Goal: Information Seeking & Learning: Learn about a topic

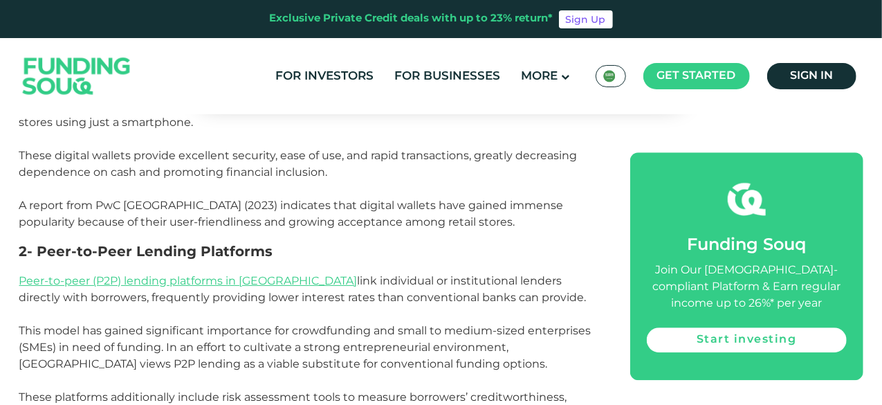
drag, startPoint x: 328, startPoint y: 160, endPoint x: 376, endPoint y: 208, distance: 68.0
click at [334, 197] on p "A report from PwC [GEOGRAPHIC_DATA] (2023) indicates that digital wallets have …" at bounding box center [309, 213] width 580 height 33
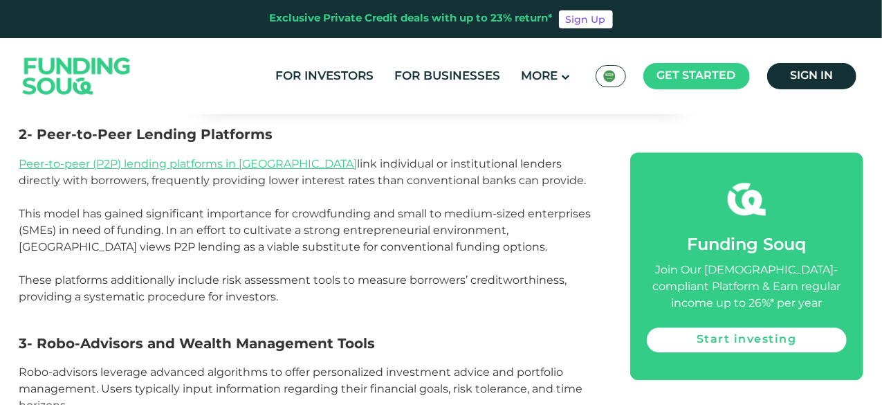
scroll to position [1933, 0]
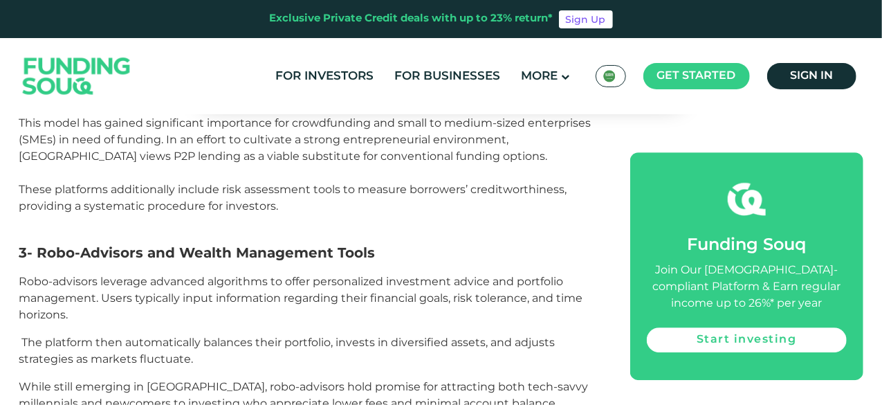
drag, startPoint x: 272, startPoint y: 152, endPoint x: 295, endPoint y: 217, distance: 68.9
click at [275, 181] on p "These platforms additionally include risk assessment tools to measure borrowers…" at bounding box center [309, 197] width 580 height 33
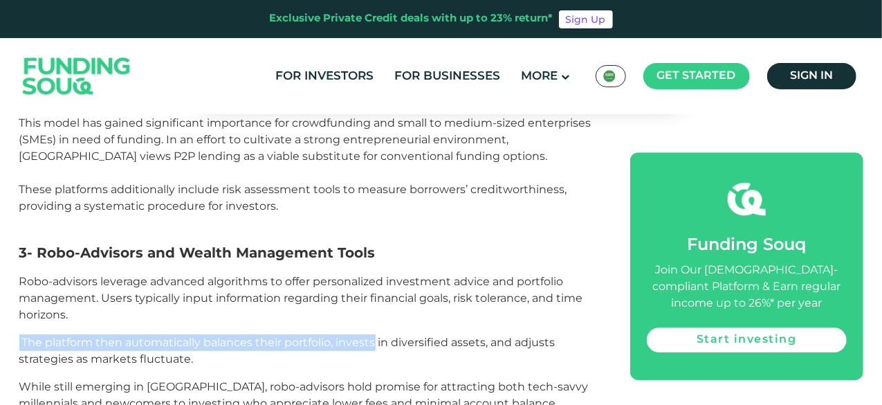
drag, startPoint x: 385, startPoint y: 302, endPoint x: 392, endPoint y: 324, distance: 23.2
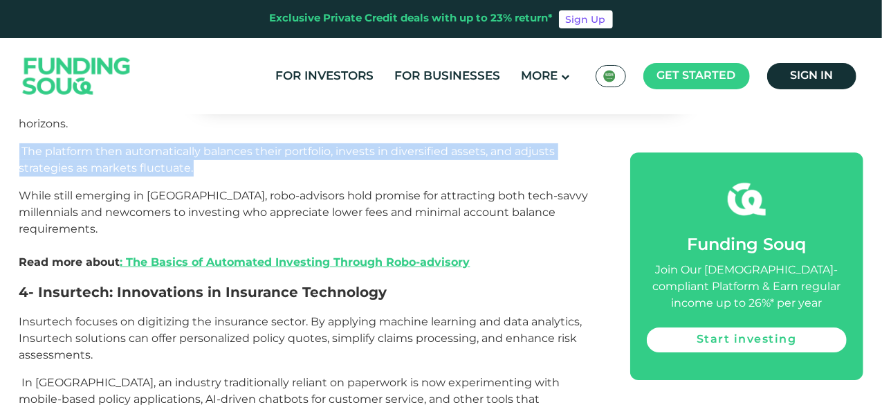
scroll to position [2210, 0]
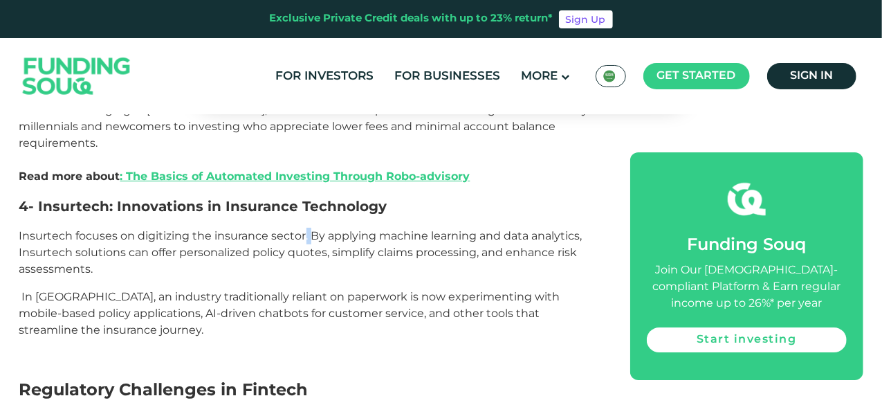
drag, startPoint x: 302, startPoint y: 185, endPoint x: 318, endPoint y: 219, distance: 37.4
click at [317, 229] on span "Insurtech focuses on digitizing the insurance sector. By applying machine learn…" at bounding box center [300, 252] width 563 height 46
click at [353, 288] on p "In [GEOGRAPHIC_DATA], an industry traditionally reliant on paperwork is now exp…" at bounding box center [309, 313] width 580 height 50
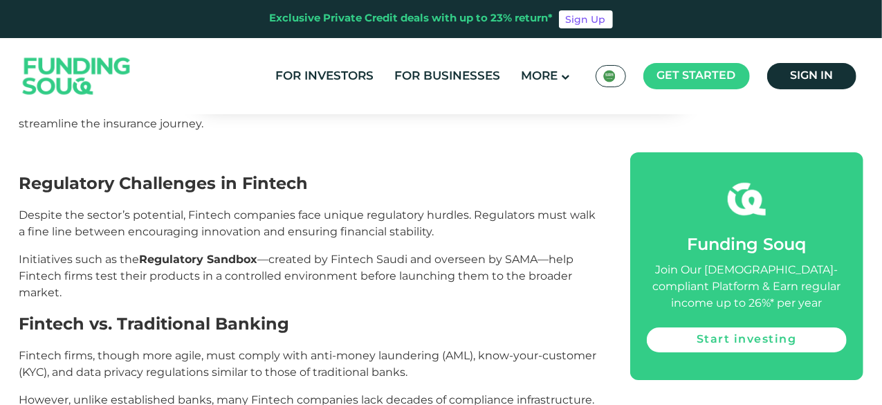
scroll to position [2417, 0]
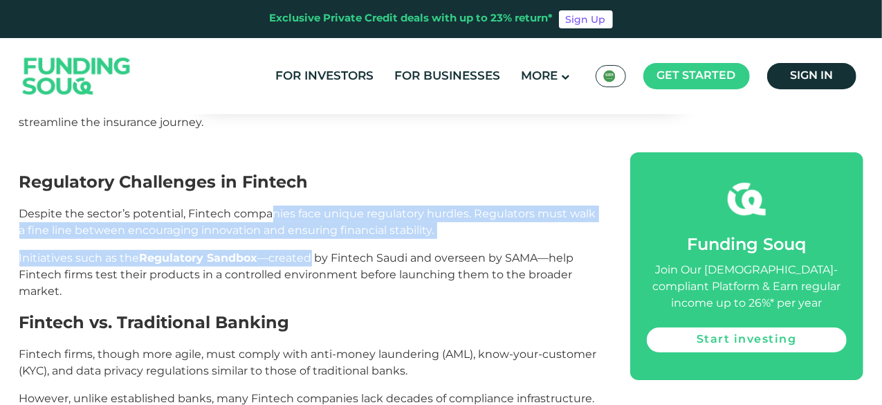
drag, startPoint x: 272, startPoint y: 170, endPoint x: 311, endPoint y: 197, distance: 47.8
click at [311, 197] on div "In recent years, [GEOGRAPHIC_DATA] has experienced a significant change in its …" at bounding box center [309, 106] width 580 height 3631
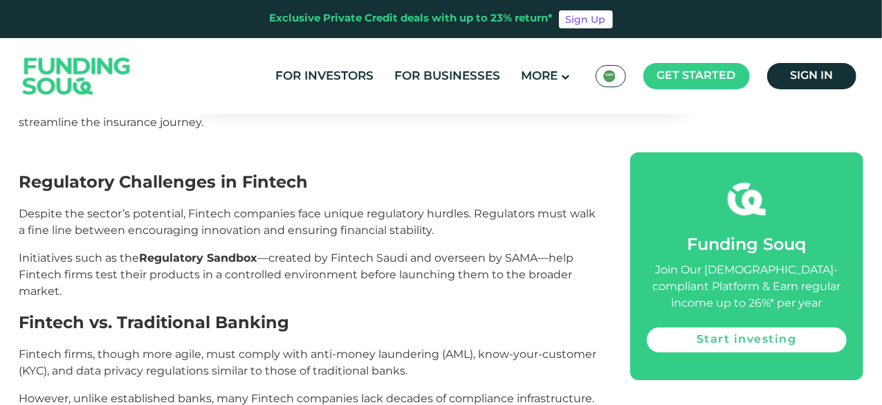
click at [469, 251] on span "Initiatives such as the Regulatory Sandbox —created by Fintech Saudi and overse…" at bounding box center [296, 274] width 555 height 46
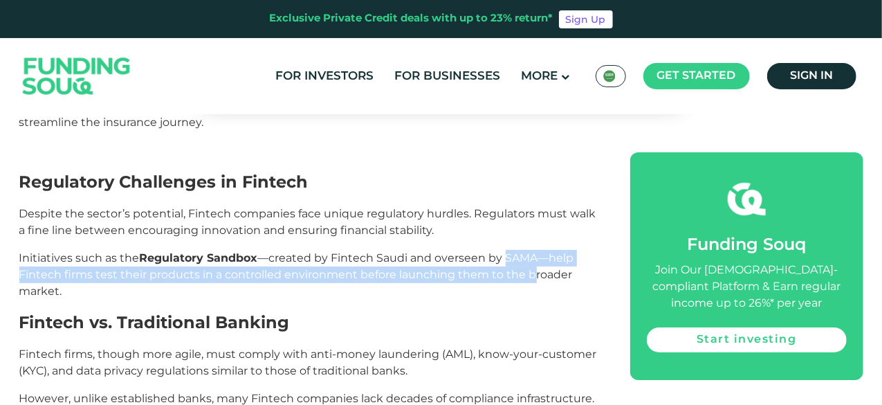
drag, startPoint x: 505, startPoint y: 215, endPoint x: 533, endPoint y: 242, distance: 39.1
click at [534, 250] on p "Initiatives such as the Regulatory Sandbox —created by Fintech Saudi and overse…" at bounding box center [309, 275] width 580 height 50
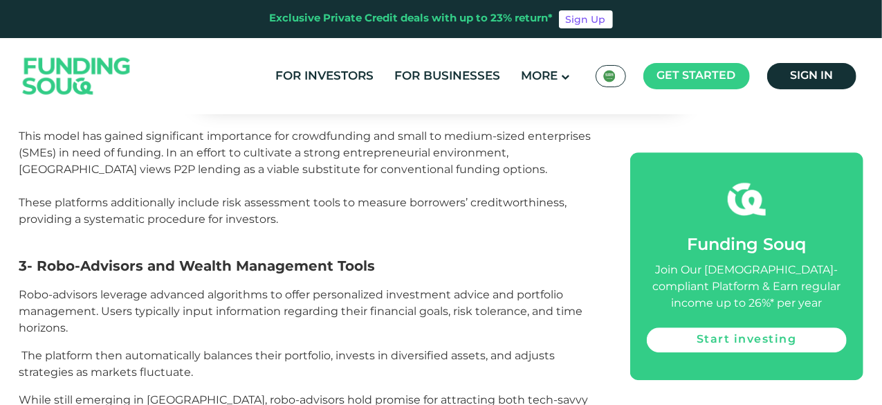
scroll to position [1933, 0]
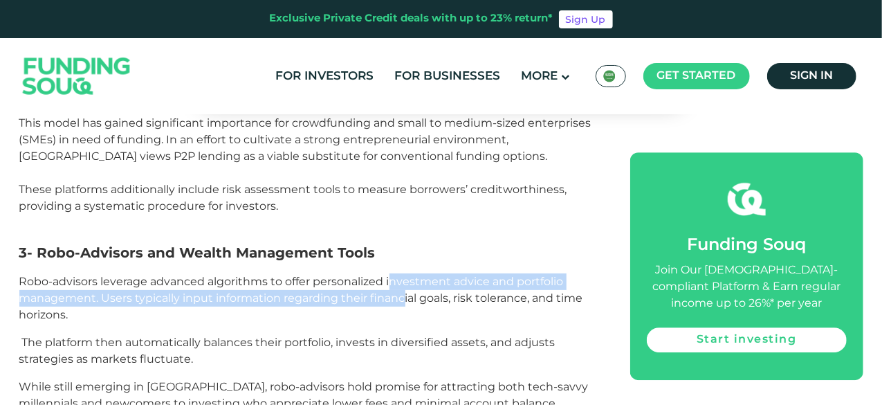
drag, startPoint x: 389, startPoint y: 228, endPoint x: 407, endPoint y: 272, distance: 47.8
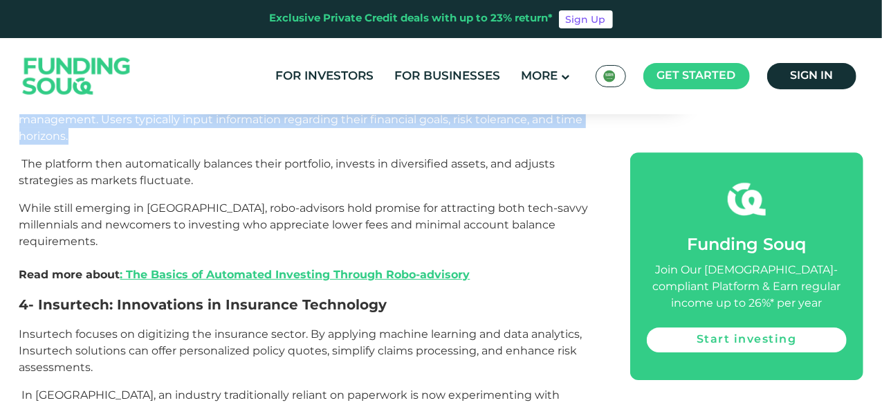
scroll to position [2140, 0]
